Goal: Transaction & Acquisition: Purchase product/service

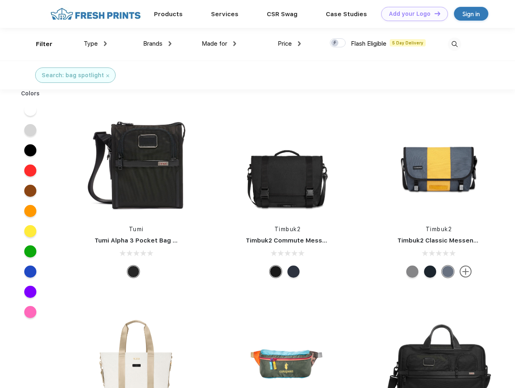
click at [412, 14] on link "Add your Logo Design Tool" at bounding box center [414, 14] width 67 height 14
click at [0, 0] on div "Design Tool" at bounding box center [0, 0] width 0 height 0
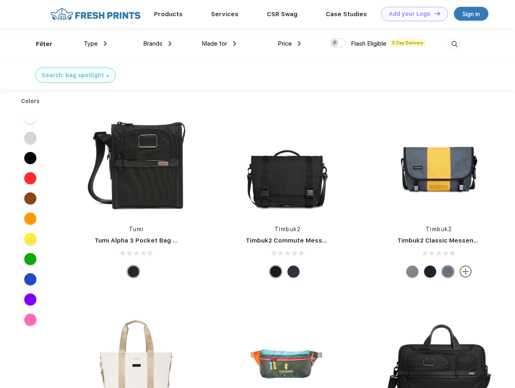
click at [434, 13] on link "Add your Logo Design Tool" at bounding box center [414, 14] width 67 height 14
click at [39, 44] on div "Filter" at bounding box center [44, 44] width 17 height 9
click at [95, 44] on span "Type" at bounding box center [91, 43] width 14 height 7
click at [157, 44] on span "Brands" at bounding box center [152, 43] width 19 height 7
click at [219, 44] on span "Made for" at bounding box center [214, 43] width 25 height 7
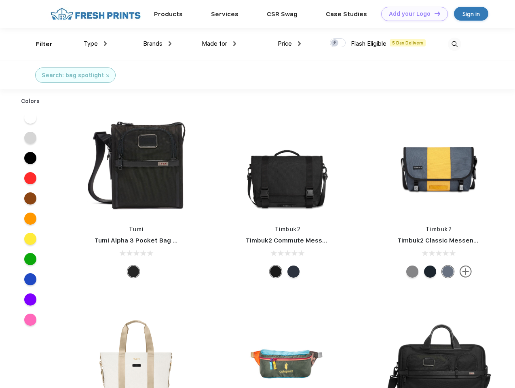
click at [290, 44] on span "Price" at bounding box center [285, 43] width 14 height 7
click at [338, 43] on div at bounding box center [338, 42] width 16 height 9
click at [335, 43] on input "checkbox" at bounding box center [332, 40] width 5 height 5
click at [455, 44] on img at bounding box center [454, 44] width 13 height 13
